Goal: Information Seeking & Learning: Learn about a topic

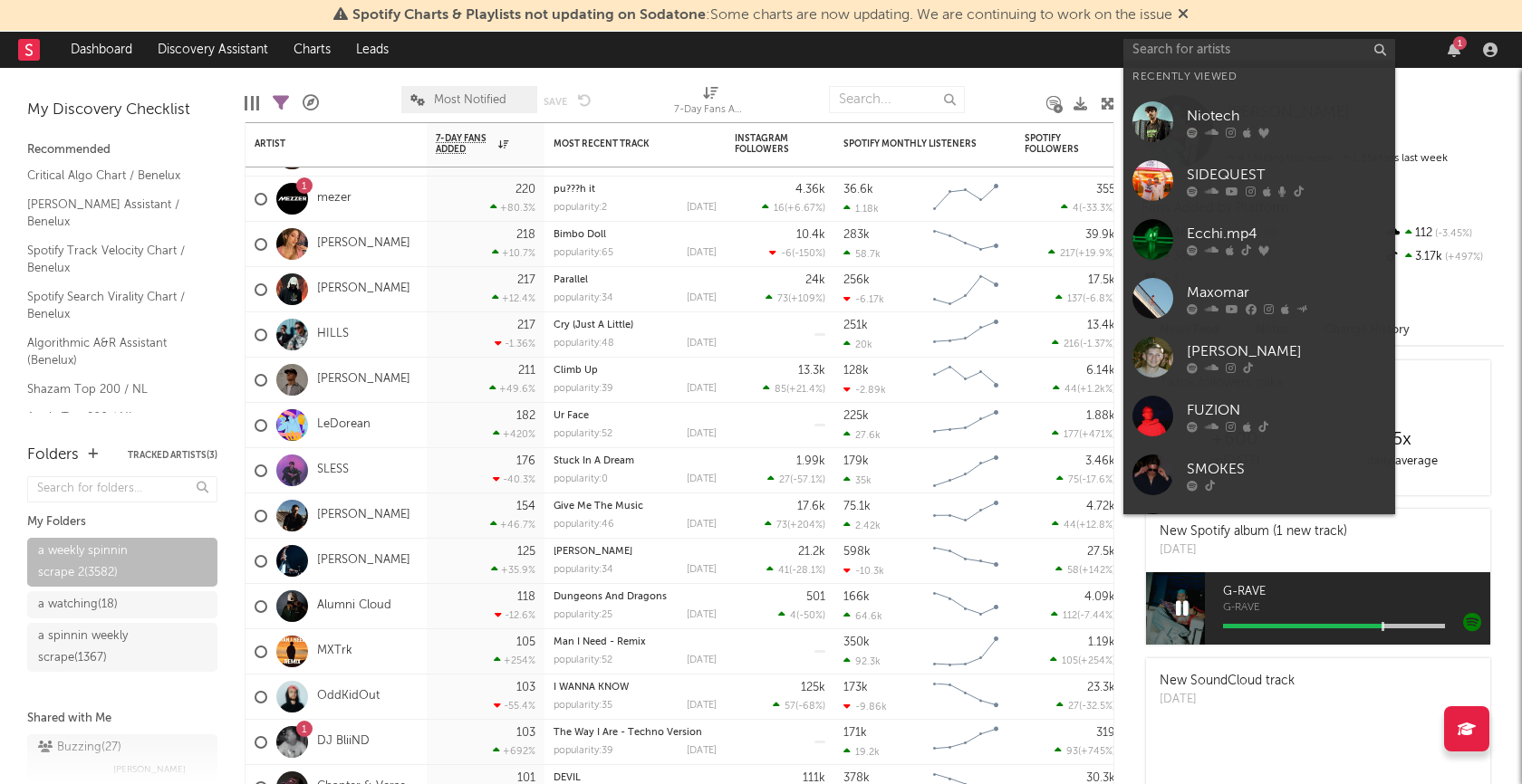
click at [1248, 41] on input "text" at bounding box center [1259, 50] width 272 height 22
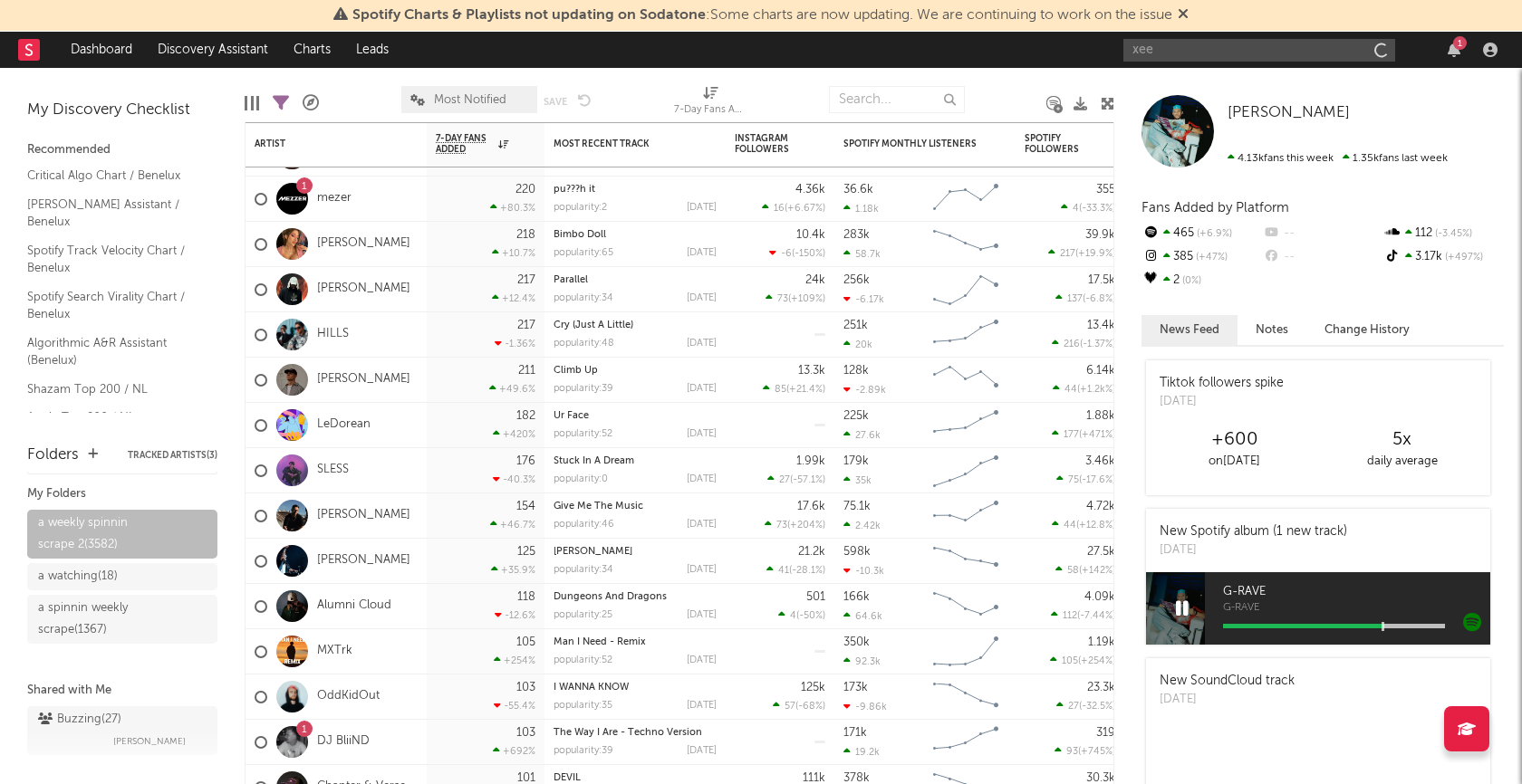
type input "xeer"
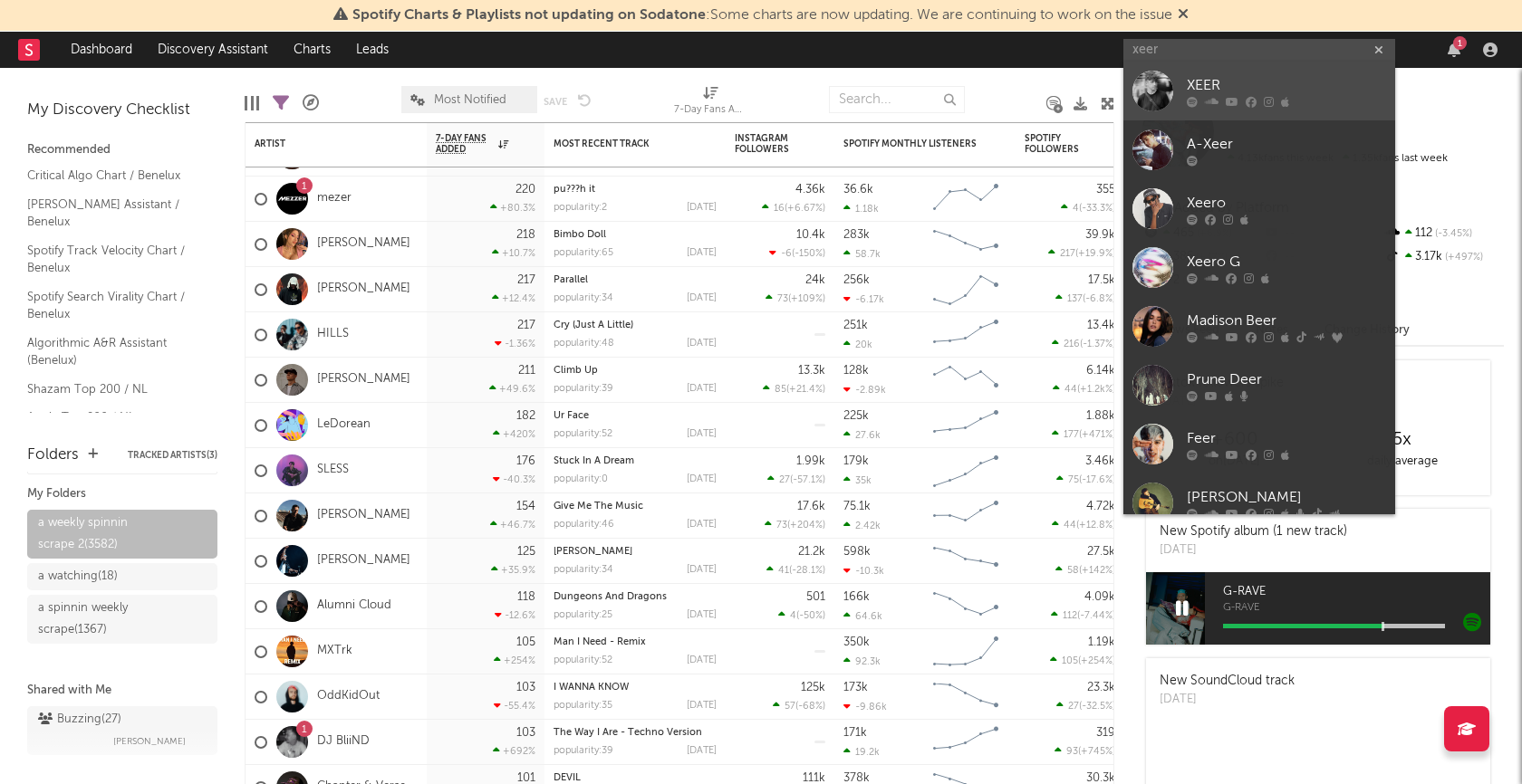
click at [1205, 82] on div "XEER" at bounding box center [1287, 86] width 199 height 21
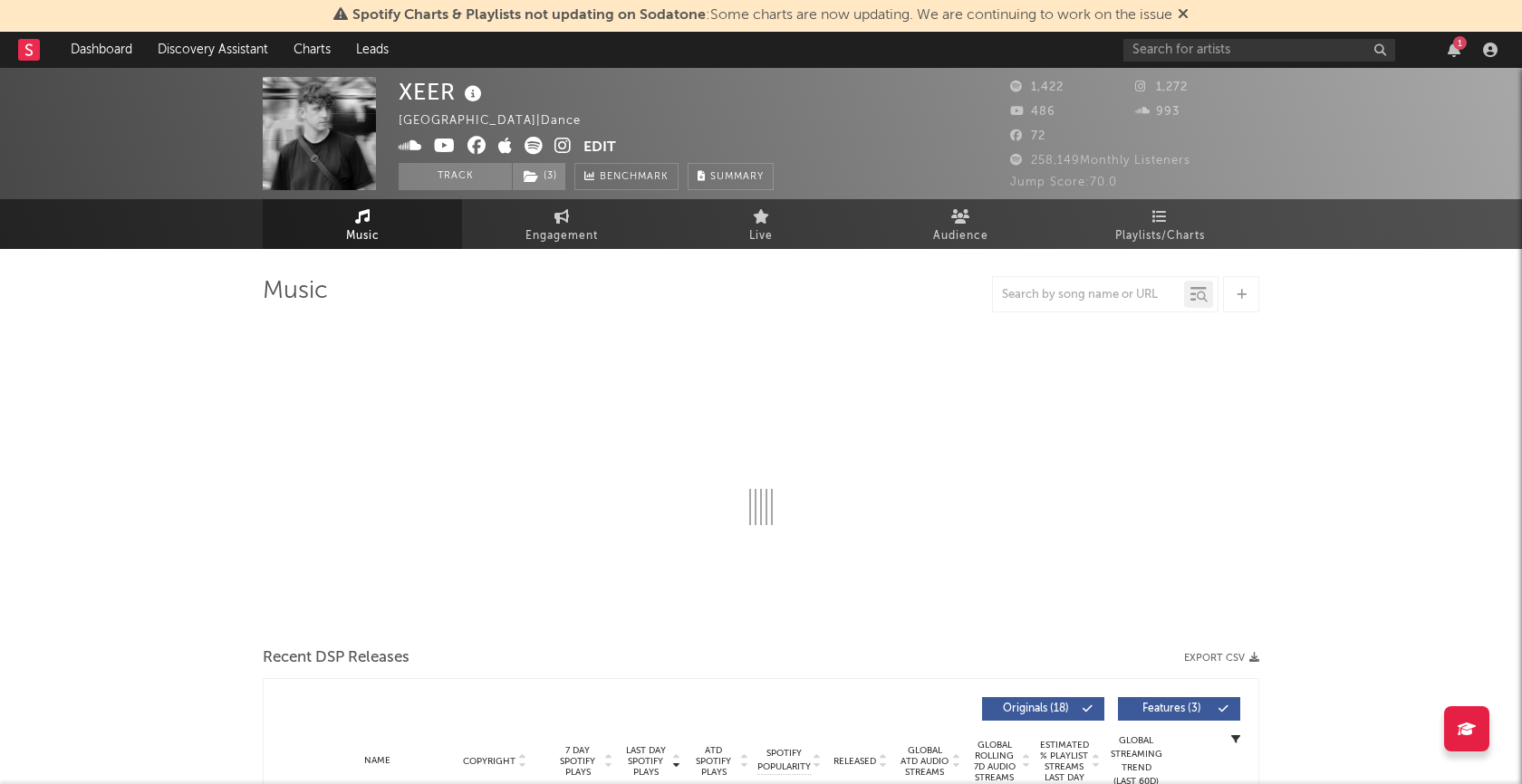
select select "6m"
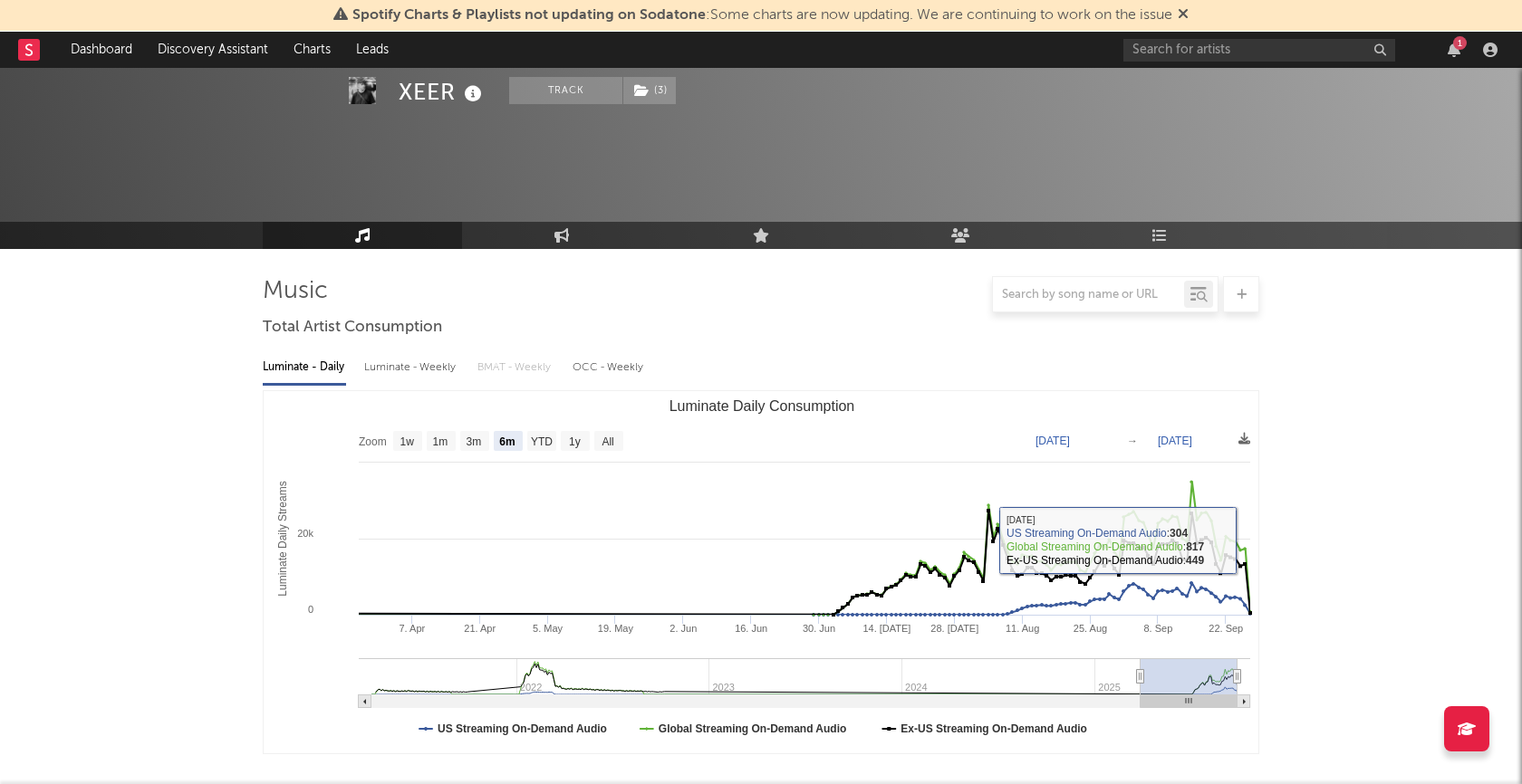
scroll to position [449, 0]
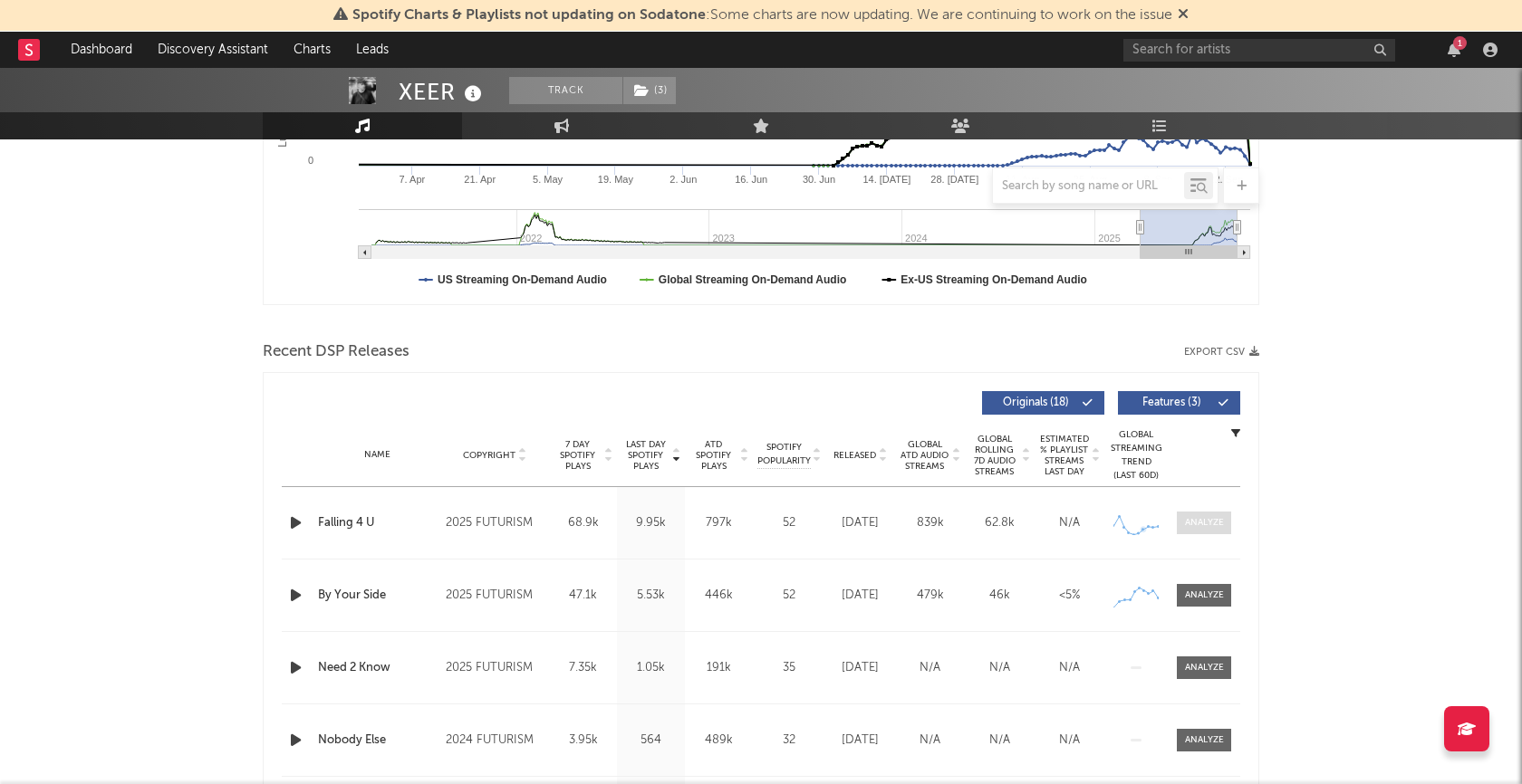
click at [1205, 519] on div at bounding box center [1205, 523] width 39 height 14
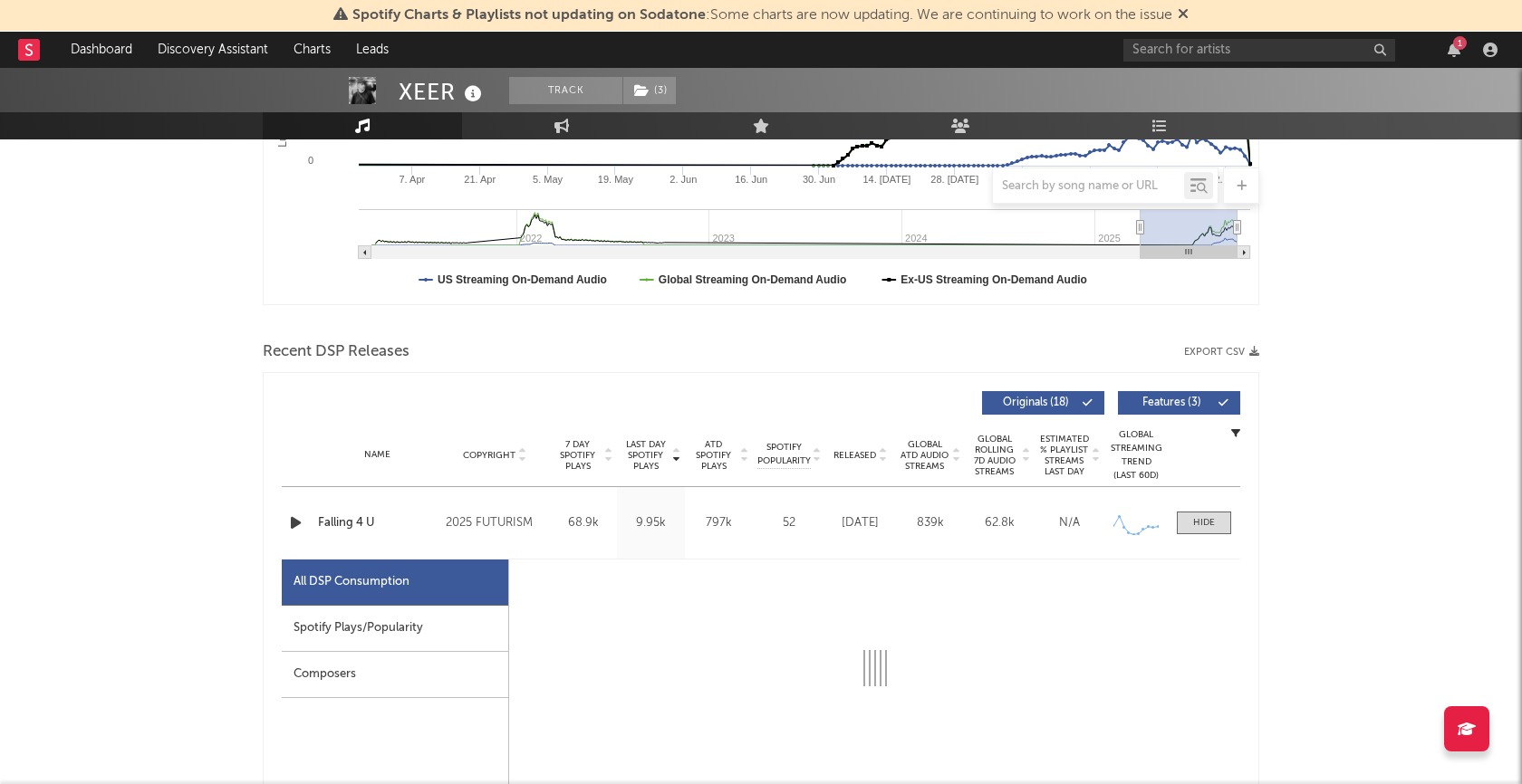
select select "1w"
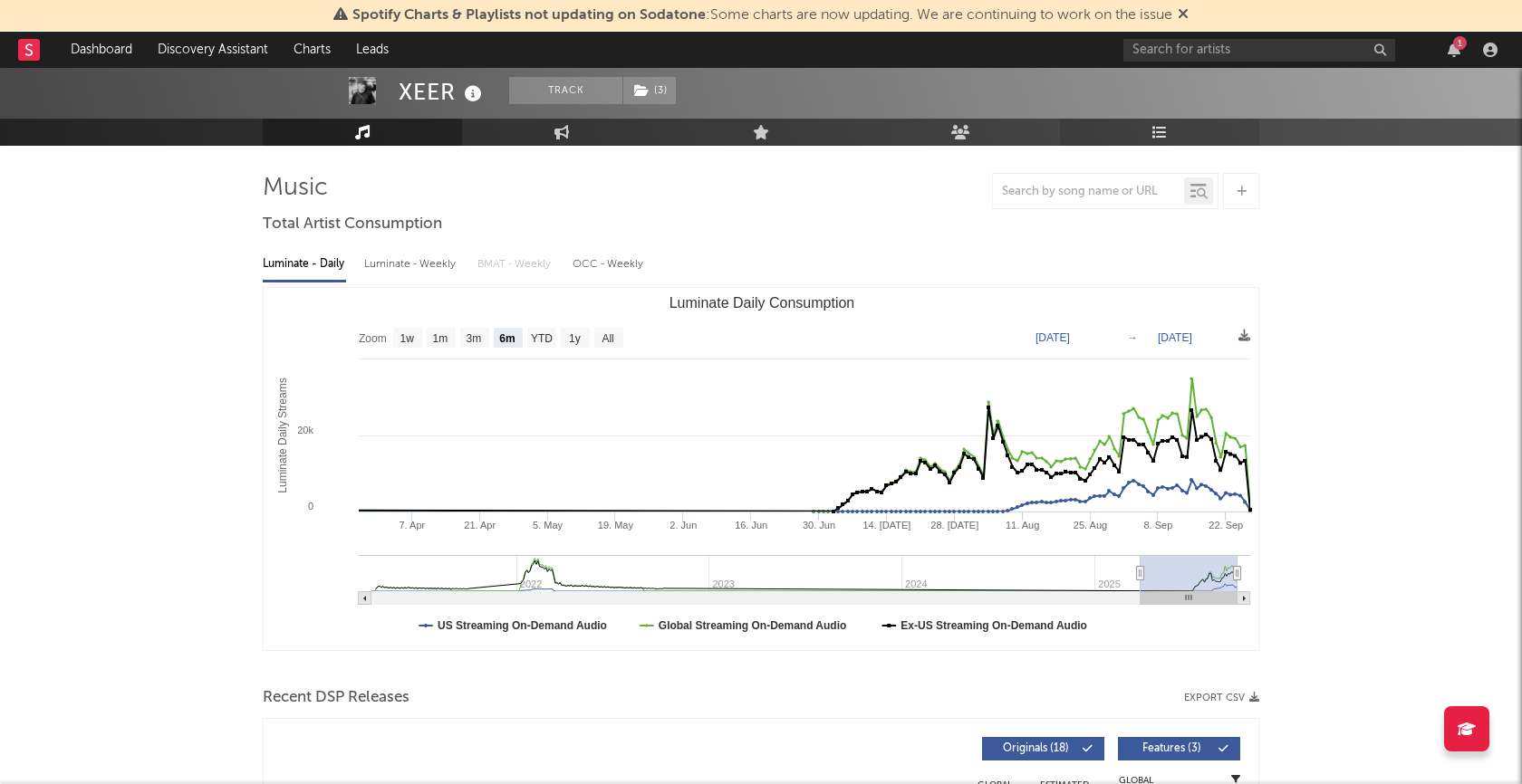
scroll to position [108, 0]
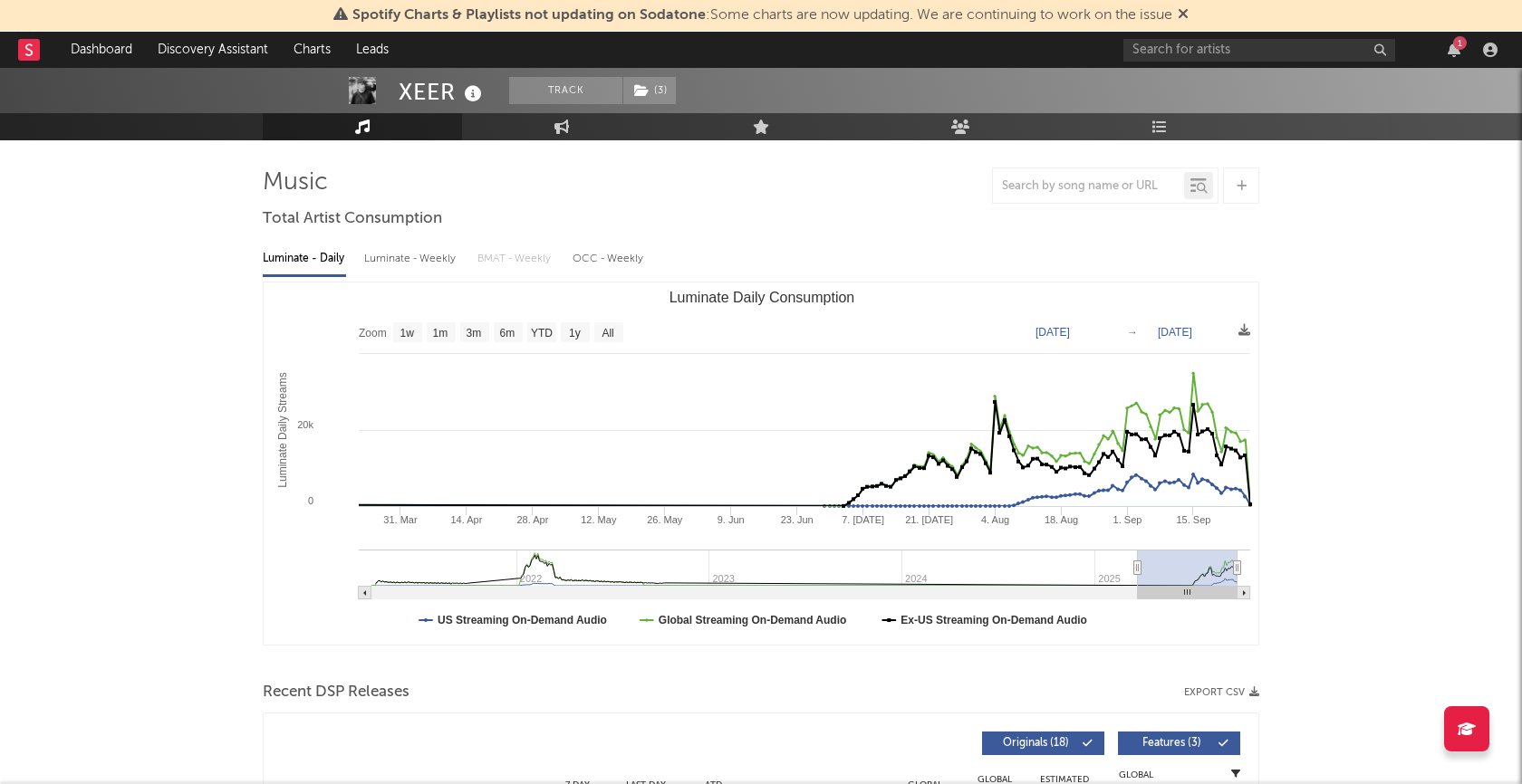
type input "[DATE]"
select select "6m"
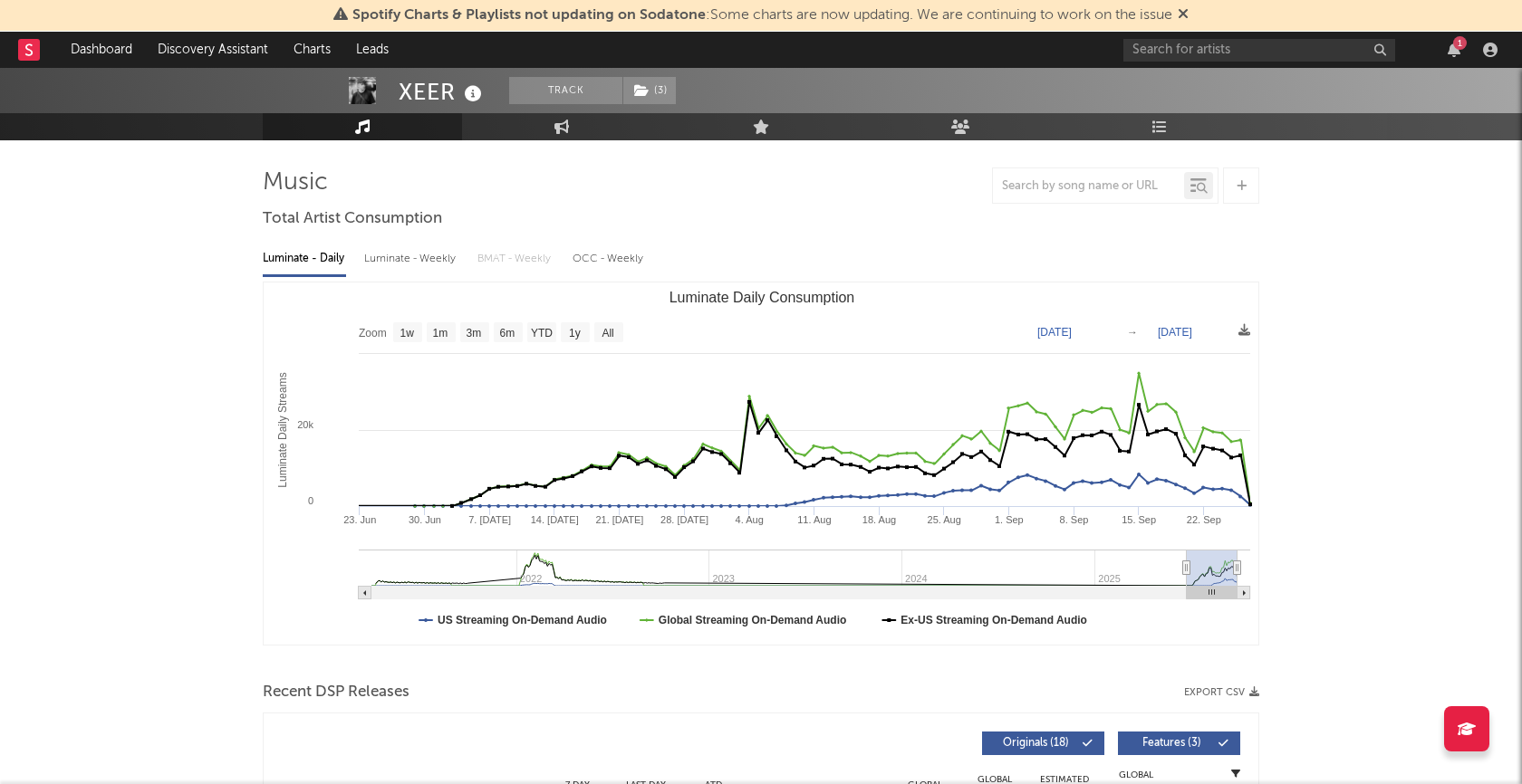
type input "[DATE]"
select select "3m"
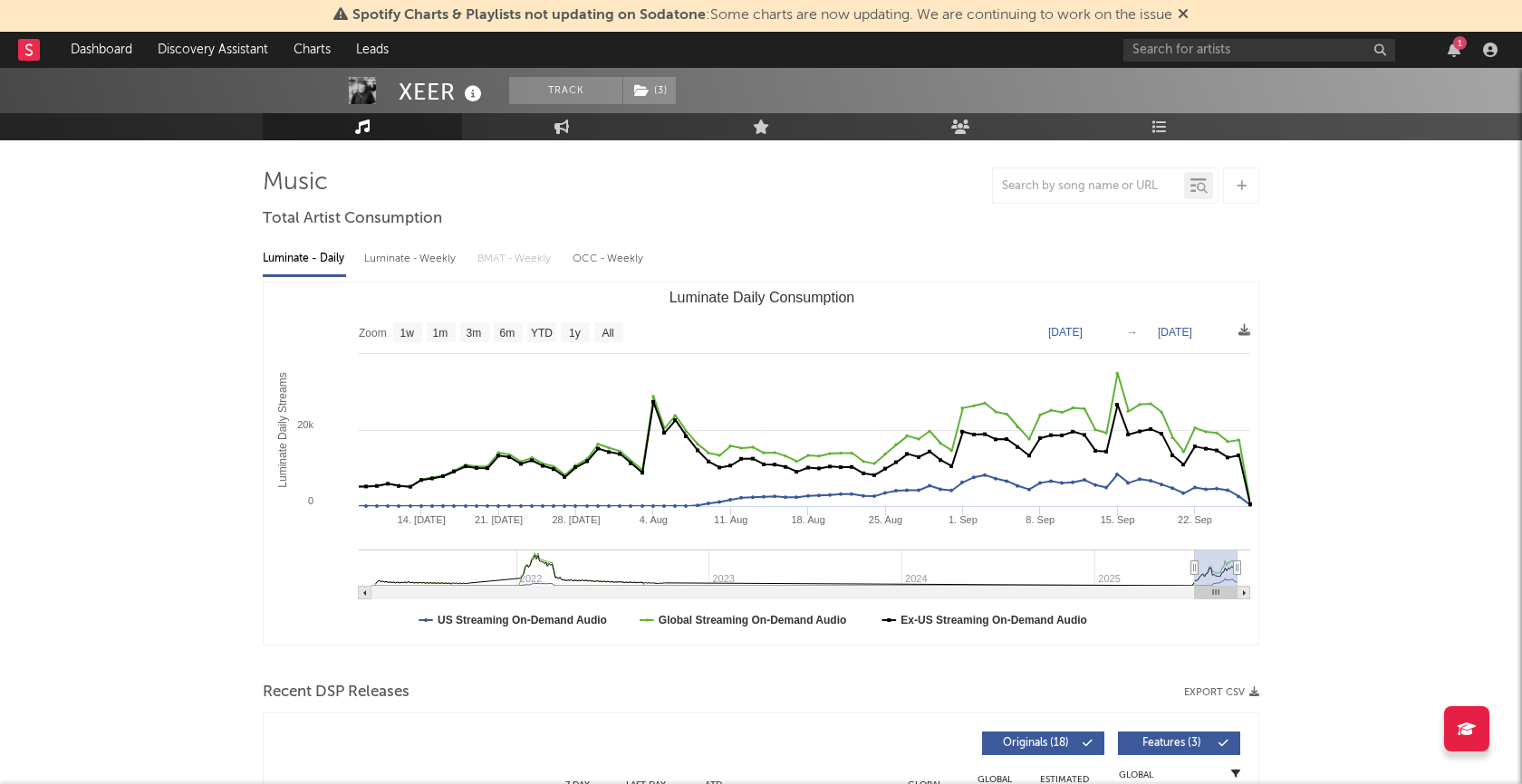
type input "[DATE]"
drag, startPoint x: 1138, startPoint y: 570, endPoint x: 1196, endPoint y: 577, distance: 58.4
click at [1196, 577] on g "Luminate Daily Consumption" at bounding box center [804, 574] width 892 height 50
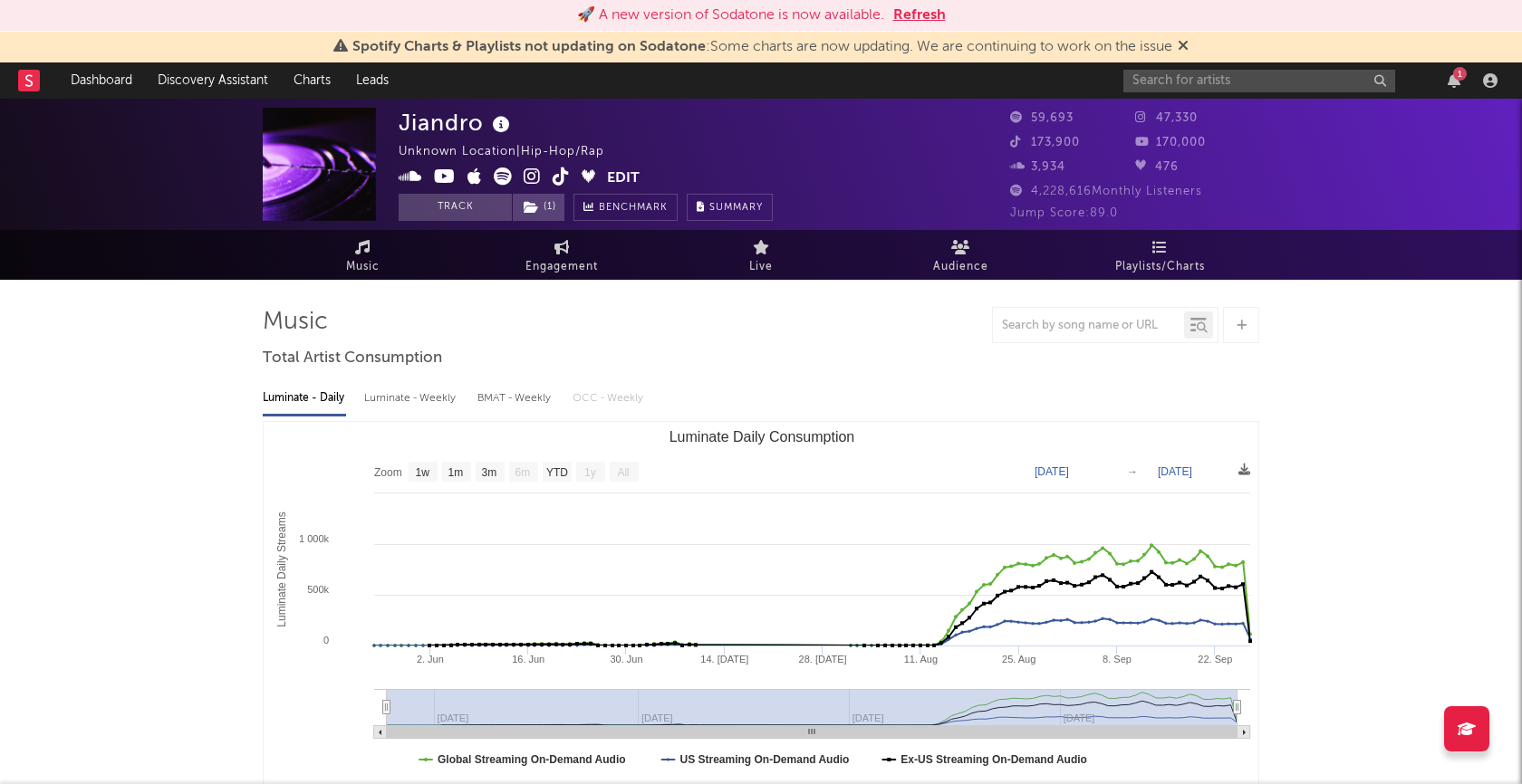
select select "1w"
